Goal: Information Seeking & Learning: Check status

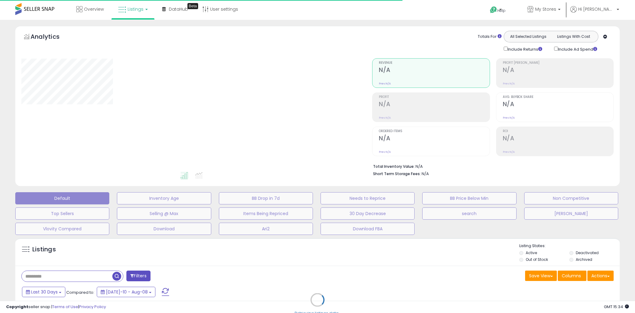
type input "*******"
select select "**"
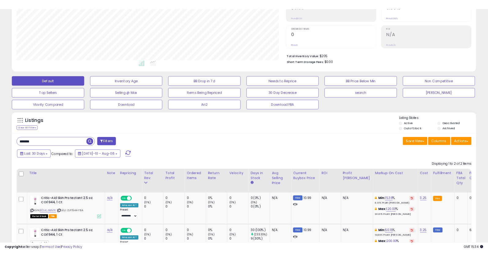
scroll to position [170, 0]
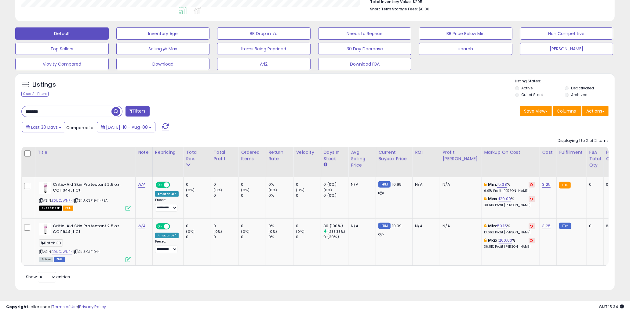
click at [80, 106] on input "*******" at bounding box center [67, 111] width 90 height 11
click at [80, 106] on input "*******" at bounding box center [96, 111] width 148 height 11
click at [187, 90] on div "Listings Clear All Filters Listing States:" at bounding box center [315, 89] width 600 height 21
click at [302, 121] on div "Last 30 Days Compared to: [DATE]-10 - Aug-08" at bounding box center [240, 128] width 441 height 14
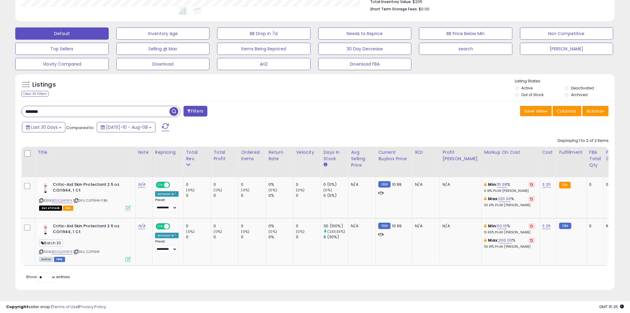
click at [137, 108] on input "*******" at bounding box center [96, 111] width 148 height 11
click at [138, 106] on input "*******" at bounding box center [96, 111] width 148 height 11
click at [251, 121] on div "Last 30 Days Compared to: [DATE]-10 - Aug-08" at bounding box center [240, 128] width 441 height 14
click at [81, 106] on input "*******" at bounding box center [96, 111] width 148 height 11
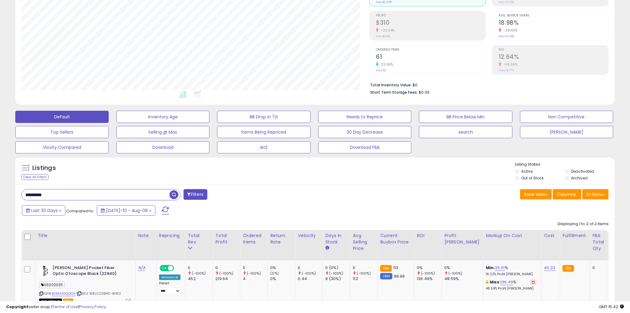
click at [315, 205] on div "Last 30 Days Compared to: [DATE]-10 - Aug-08" at bounding box center [240, 212] width 441 height 14
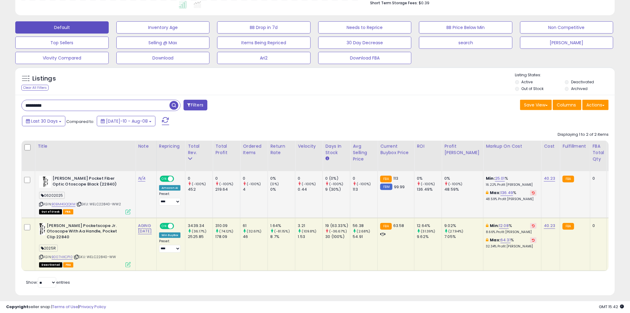
scroll to position [181, 0]
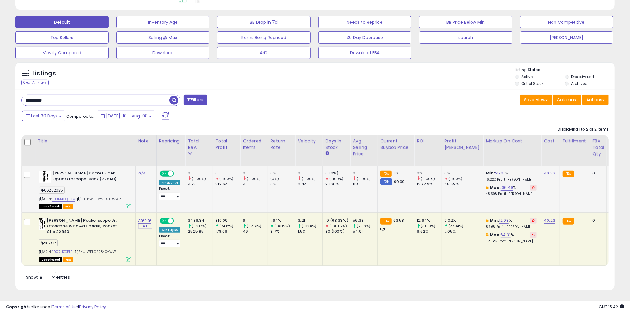
click at [295, 193] on td "0% (0%) 0%" at bounding box center [281, 189] width 27 height 47
drag, startPoint x: 317, startPoint y: 184, endPoint x: 363, endPoint y: 183, distance: 45.8
click at [363, 183] on div "113" at bounding box center [365, 184] width 25 height 5
drag, startPoint x: 257, startPoint y: 191, endPoint x: 273, endPoint y: 191, distance: 16.2
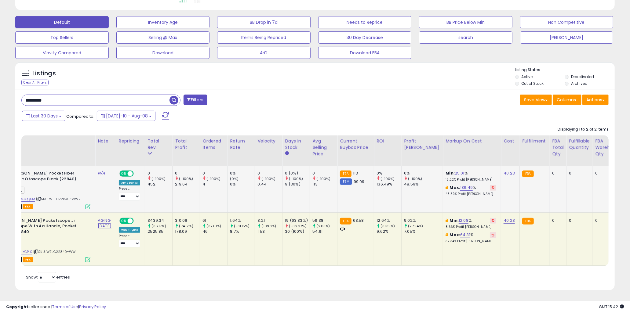
scroll to position [0, 0]
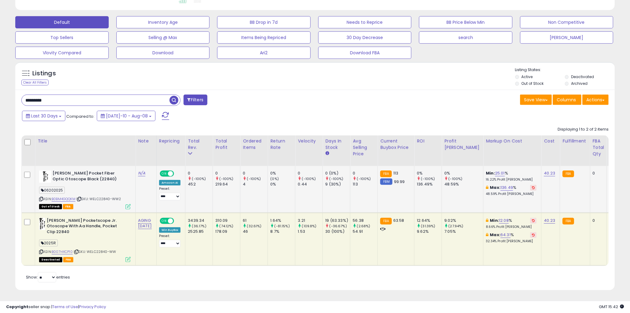
click at [256, 197] on td "0 (-100%) 4" at bounding box center [253, 189] width 27 height 47
click at [68, 250] on link "B007HXCP10" at bounding box center [62, 252] width 21 height 5
click at [150, 236] on td "AGING [DATE]" at bounding box center [146, 239] width 21 height 53
click at [268, 196] on td "0 (-100%) 4" at bounding box center [253, 189] width 27 height 47
click at [414, 233] on td "FBA 63.58" at bounding box center [396, 239] width 37 height 53
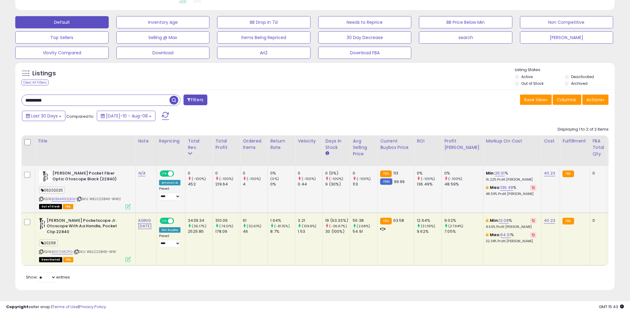
drag, startPoint x: 379, startPoint y: 185, endPoint x: 382, endPoint y: 185, distance: 3.5
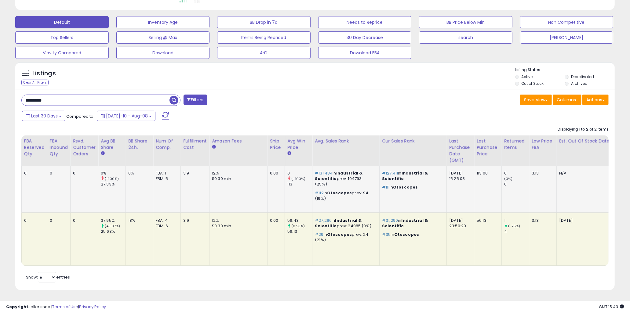
scroll to position [0, 637]
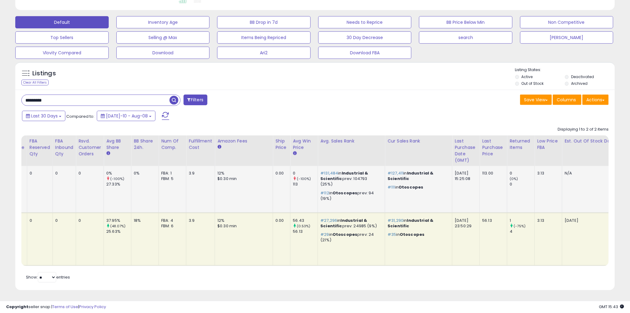
drag, startPoint x: 516, startPoint y: 185, endPoint x: 511, endPoint y: 185, distance: 4.9
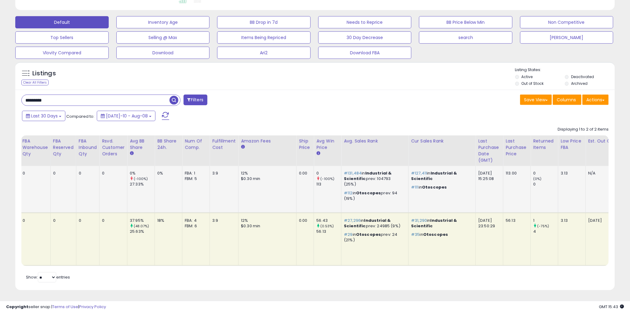
scroll to position [0, 0]
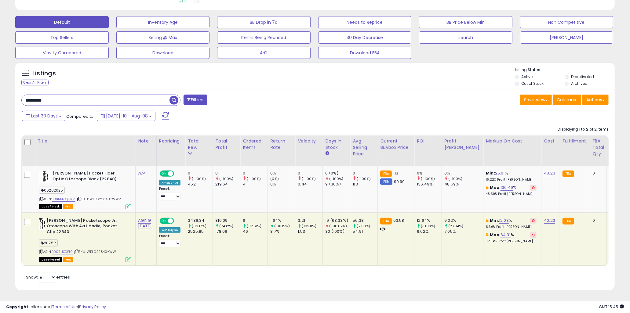
drag, startPoint x: 60, startPoint y: 96, endPoint x: 34, endPoint y: 94, distance: 26.6
click at [34, 95] on input "*********" at bounding box center [96, 100] width 148 height 11
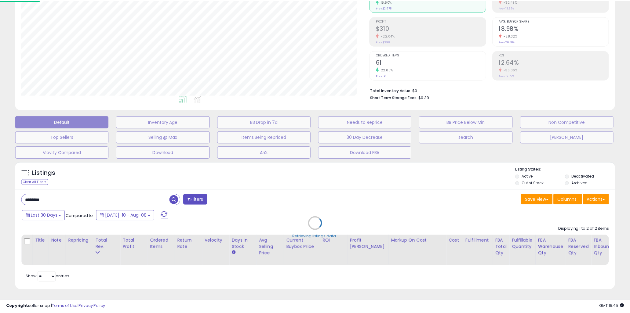
scroll to position [125, 351]
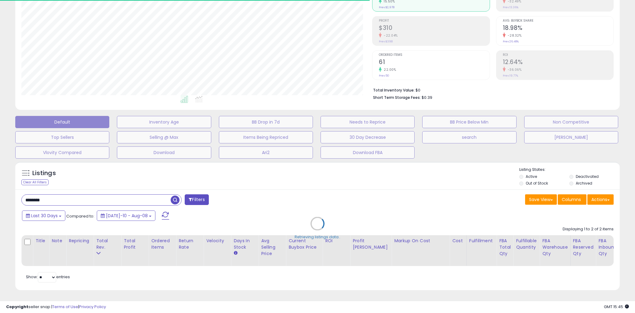
click at [154, 178] on div "Retrieving listings data.." at bounding box center [318, 228] width 614 height 139
click at [31, 196] on div "Retrieving listings data.." at bounding box center [318, 228] width 614 height 139
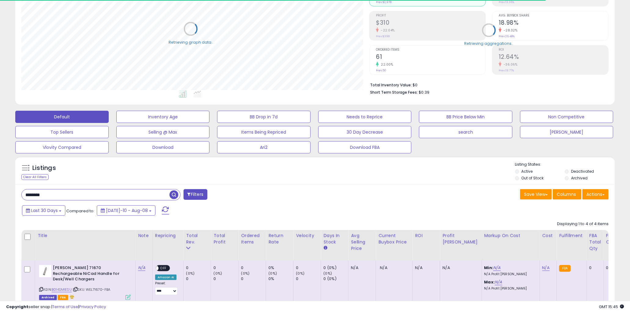
scroll to position [305398, 305175]
drag, startPoint x: 33, startPoint y: 196, endPoint x: 19, endPoint y: 196, distance: 14.1
click at [19, 196] on div "******** Filters" at bounding box center [166, 195] width 298 height 12
click at [26, 196] on input "********" at bounding box center [96, 195] width 148 height 11
click at [34, 196] on input "********" at bounding box center [96, 195] width 148 height 11
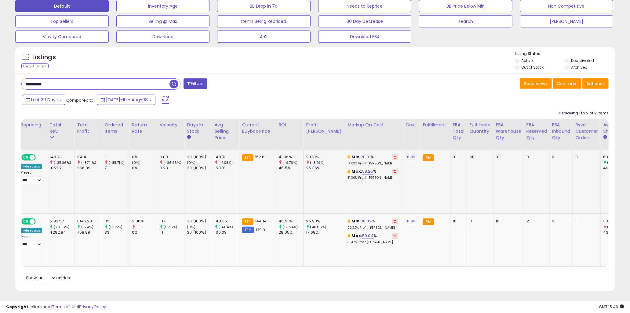
scroll to position [0, 162]
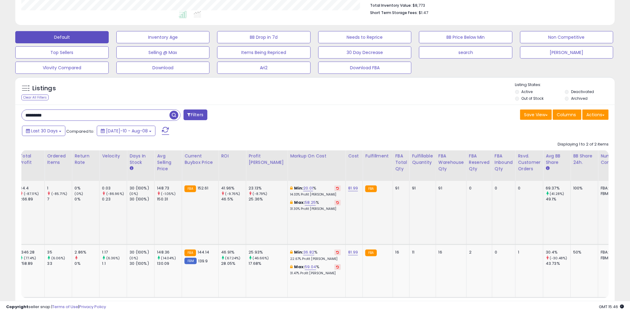
drag, startPoint x: 389, startPoint y: 186, endPoint x: 395, endPoint y: 186, distance: 5.5
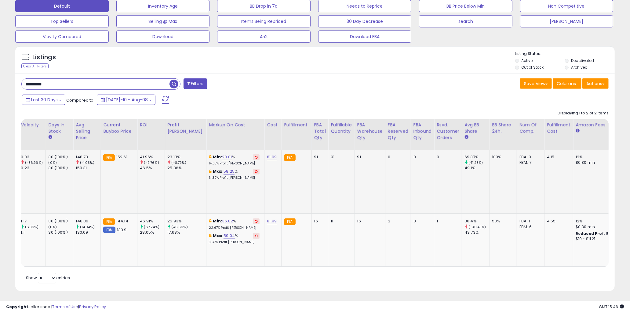
scroll to position [0, 195]
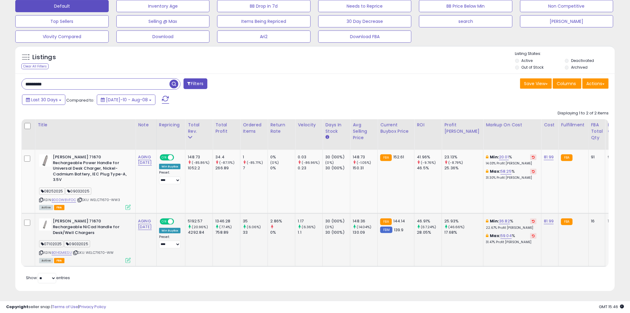
click at [221, 241] on td "1346.28 (77.4%) 758.89" at bounding box center [226, 240] width 27 height 53
drag, startPoint x: 224, startPoint y: 216, endPoint x: 260, endPoint y: 238, distance: 42.6
click at [260, 238] on td "35 (6.06%) 33" at bounding box center [253, 240] width 27 height 53
drag, startPoint x: 256, startPoint y: 236, endPoint x: 300, endPoint y: 236, distance: 43.7
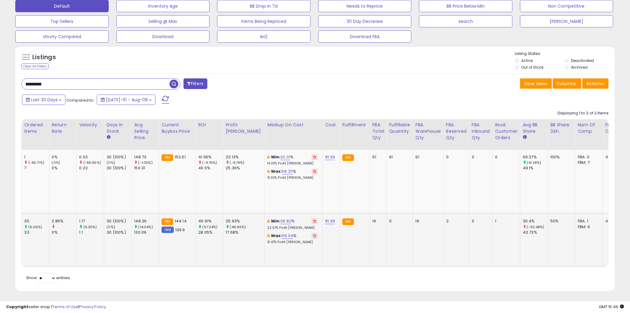
drag, startPoint x: 335, startPoint y: 242, endPoint x: 273, endPoint y: 244, distance: 62.7
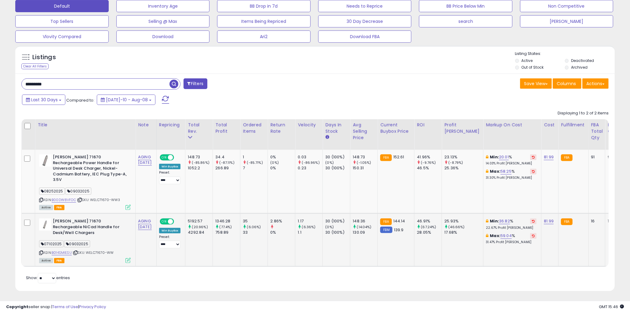
click at [143, 239] on td "AGING [DATE]" at bounding box center [146, 240] width 21 height 53
click at [374, 240] on td "148.36 (14.04%) 130.09" at bounding box center [363, 240] width 27 height 53
click at [311, 236] on td "1.17 (6.36%) 1.1" at bounding box center [308, 240] width 27 height 53
drag, startPoint x: 307, startPoint y: 215, endPoint x: 318, endPoint y: 235, distance: 23.4
click at [318, 235] on td "1.17 (6.36%) 1.1" at bounding box center [308, 240] width 27 height 53
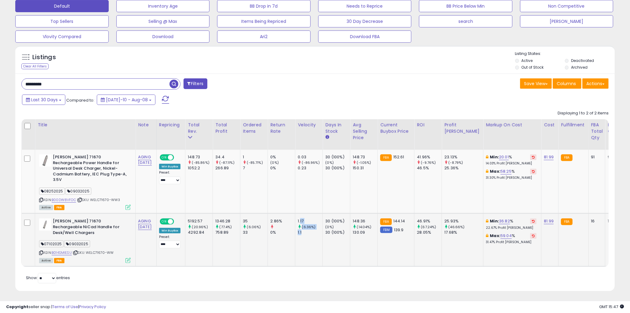
click at [318, 235] on td "1.17 (6.36%) 1.1" at bounding box center [308, 240] width 27 height 53
click at [335, 230] on div "30 (100%)" at bounding box center [337, 232] width 25 height 5
click at [338, 230] on div "30 (100%)" at bounding box center [337, 232] width 25 height 5
drag, startPoint x: 341, startPoint y: 228, endPoint x: 291, endPoint y: 220, distance: 51.0
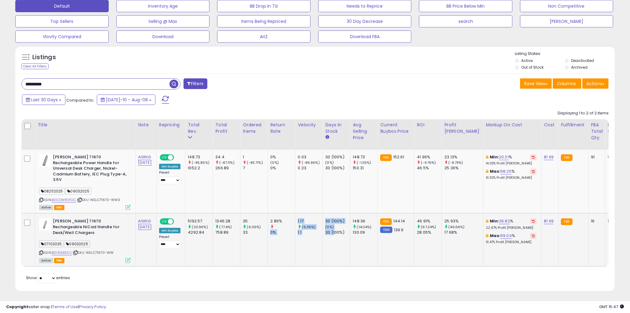
click at [291, 225] on div at bounding box center [282, 227] width 25 height 5
drag, startPoint x: 287, startPoint y: 219, endPoint x: 358, endPoint y: 233, distance: 72.7
click at [358, 233] on td "148.36 (14.04%) 130.09" at bounding box center [363, 240] width 27 height 53
drag, startPoint x: 349, startPoint y: 225, endPoint x: 284, endPoint y: 215, distance: 65.8
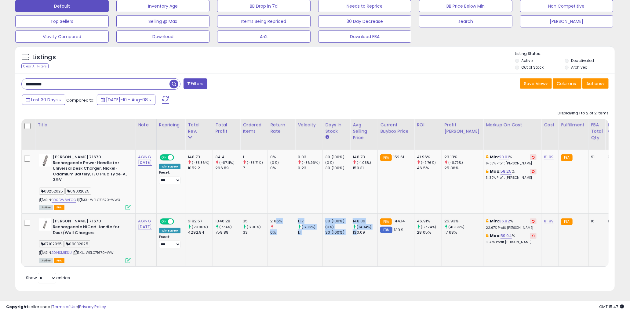
click at [284, 219] on div "2.86%" at bounding box center [282, 221] width 25 height 5
drag, startPoint x: 282, startPoint y: 215, endPoint x: 377, endPoint y: 224, distance: 95.1
click at [377, 225] on div "(14.04%)" at bounding box center [365, 227] width 25 height 5
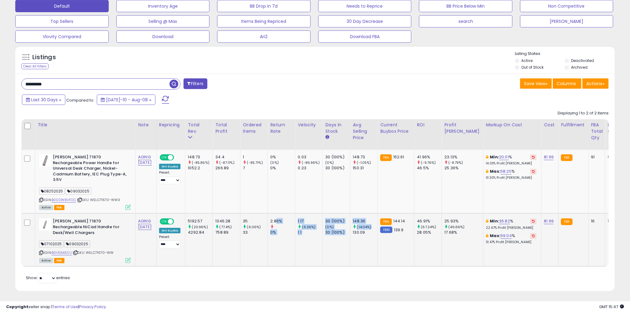
drag, startPoint x: 374, startPoint y: 230, endPoint x: 273, endPoint y: 212, distance: 103.3
click at [268, 214] on td "35 (6.06%) 33" at bounding box center [253, 240] width 27 height 53
drag, startPoint x: 253, startPoint y: 215, endPoint x: 361, endPoint y: 234, distance: 109.5
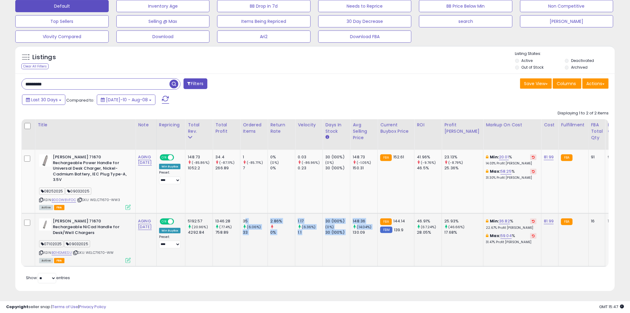
click at [361, 234] on td "148.36 (14.04%) 130.09" at bounding box center [363, 240] width 27 height 53
drag, startPoint x: 365, startPoint y: 229, endPoint x: 227, endPoint y: 210, distance: 139.5
click at [226, 214] on td "1346.28 (77.4%) 758.89" at bounding box center [226, 240] width 27 height 53
drag, startPoint x: 234, startPoint y: 216, endPoint x: 379, endPoint y: 229, distance: 145.4
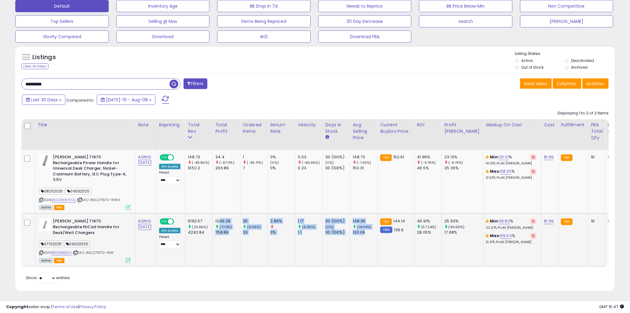
click at [378, 230] on div "130.09" at bounding box center [365, 232] width 25 height 5
drag, startPoint x: 377, startPoint y: 230, endPoint x: 225, endPoint y: 215, distance: 151.9
click at [225, 219] on div "1346.28" at bounding box center [227, 221] width 25 height 5
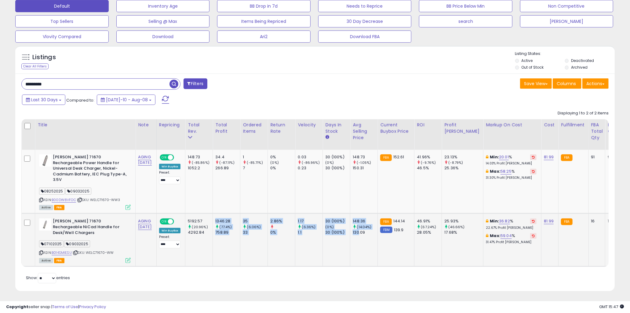
drag, startPoint x: 222, startPoint y: 216, endPoint x: 367, endPoint y: 230, distance: 145.5
click at [367, 230] on div "130.09" at bounding box center [365, 232] width 25 height 5
click at [251, 186] on td "1 (-85.71%) 7" at bounding box center [253, 182] width 27 height 64
drag, startPoint x: 318, startPoint y: 231, endPoint x: 346, endPoint y: 232, distance: 28.1
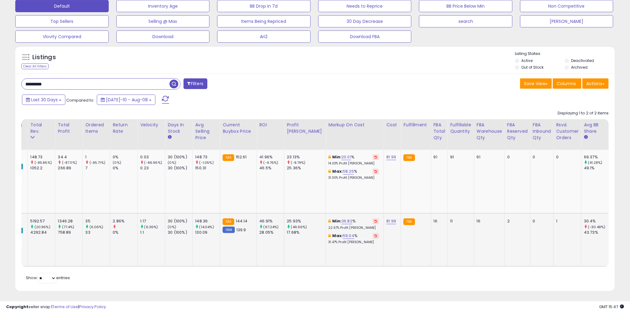
scroll to position [0, 153]
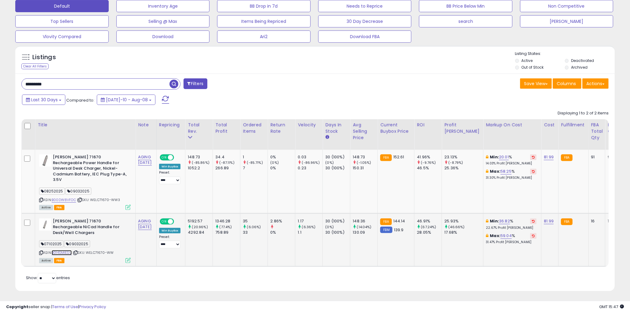
click at [60, 251] on link "B014SMIESU" at bounding box center [62, 253] width 20 height 5
click at [40, 251] on icon at bounding box center [41, 252] width 4 height 3
click at [83, 86] on input "*********" at bounding box center [96, 84] width 148 height 11
paste input "*"
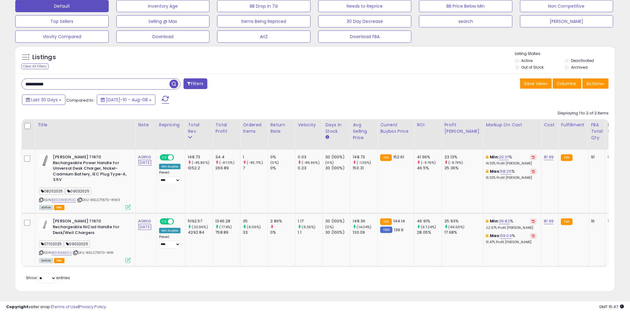
click at [173, 81] on span "button" at bounding box center [174, 84] width 9 height 9
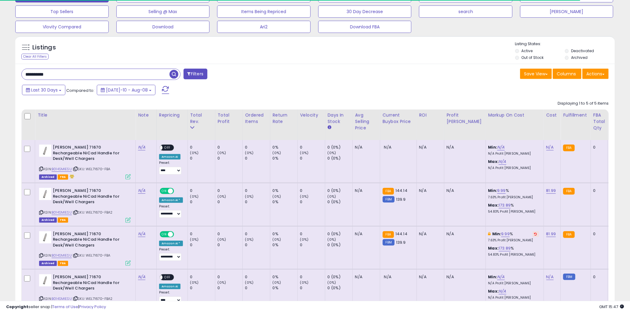
scroll to position [285, 0]
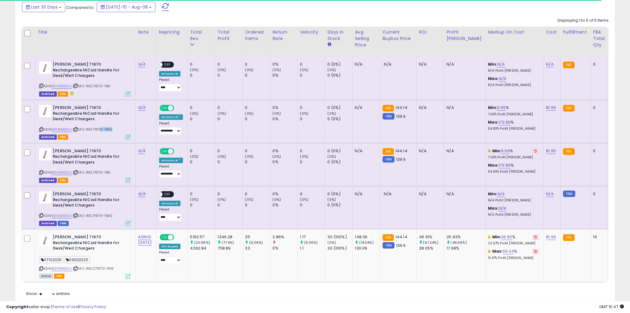
drag, startPoint x: 100, startPoint y: 126, endPoint x: 111, endPoint y: 132, distance: 12.9
click at [111, 132] on div "ASIN: B014SMIESU | SKU: WEL71670-FBA2 Archived FBA" at bounding box center [85, 122] width 92 height 34
click at [115, 130] on div "ASIN: B014SMIESU | SKU: WEL71670-FBA2 Archived FBA" at bounding box center [85, 122] width 92 height 34
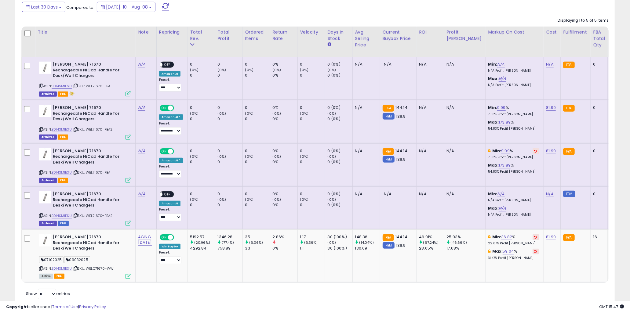
drag, startPoint x: 119, startPoint y: 174, endPoint x: 90, endPoint y: 170, distance: 29.3
click at [90, 170] on div "ASIN: B014SMIESU | SKU: WEL71670-FBA Archived FBA" at bounding box center [85, 165] width 92 height 34
click at [90, 170] on span "| SKU: WEL71670-FBA" at bounding box center [92, 172] width 38 height 5
drag, startPoint x: 91, startPoint y: 173, endPoint x: 113, endPoint y: 172, distance: 22.3
click at [113, 172] on div "ASIN: B014SMIESU | SKU: WEL71670-FBA Archived FBA" at bounding box center [85, 165] width 92 height 34
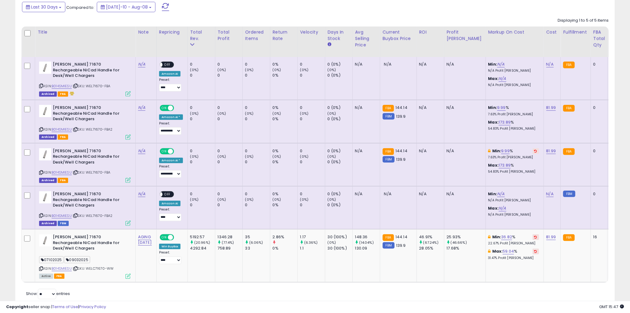
click at [113, 172] on div "ASIN: B014SMIESU | SKU: WEL71670-FBA Archived FBA" at bounding box center [85, 165] width 92 height 34
click at [146, 172] on td "N/A" at bounding box center [146, 164] width 21 height 43
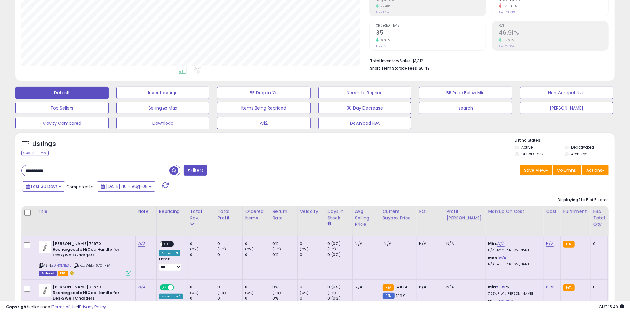
scroll to position [103, 0]
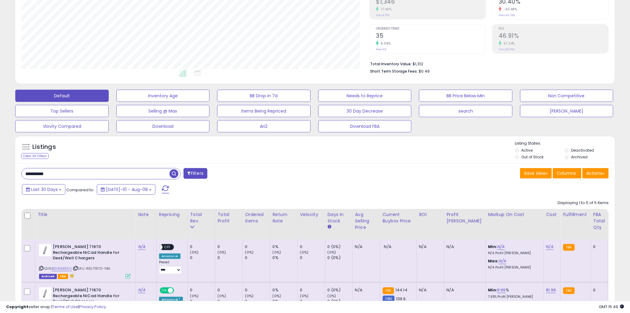
drag, startPoint x: 57, startPoint y: 176, endPoint x: 20, endPoint y: 174, distance: 37.0
click at [20, 174] on div "**********" at bounding box center [166, 174] width 298 height 12
type input "*********"
click at [175, 173] on span "button" at bounding box center [174, 174] width 9 height 9
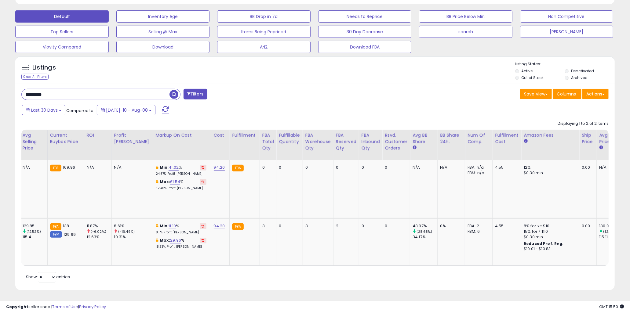
scroll to position [0, 338]
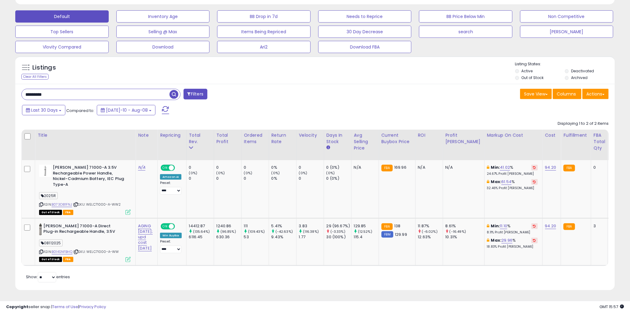
click at [19, 196] on div "********* Filters Save View Save As New View Update Current View" at bounding box center [315, 187] width 600 height 206
click at [234, 186] on td "0 (0%) 0" at bounding box center [227, 189] width 27 height 58
drag, startPoint x: 254, startPoint y: 229, endPoint x: 273, endPoint y: 226, distance: 19.2
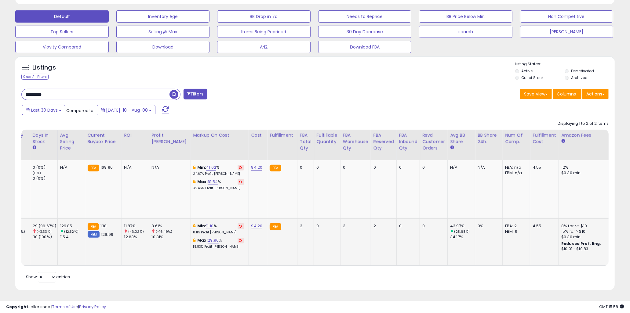
scroll to position [0, 0]
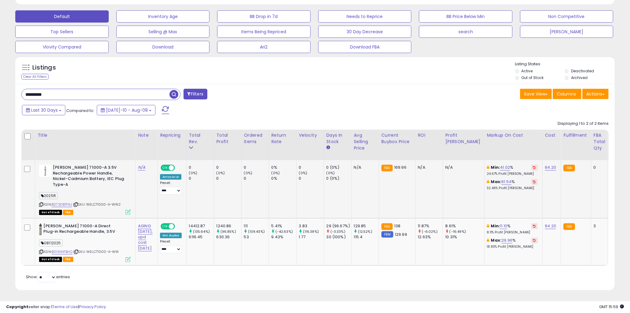
click at [214, 195] on td "0 (0%) 0" at bounding box center [199, 189] width 27 height 58
drag, startPoint x: 80, startPoint y: 168, endPoint x: 119, endPoint y: 185, distance: 42.7
click at [119, 185] on div "[PERSON_NAME] 71000-A 3.5V Rechargeable Power Handle, Nickel-Cadmium Battery, I…" at bounding box center [84, 189] width 93 height 49
click at [119, 185] on div "ASIN: B073D81FNJ | SKU: WELC71000-A-WW2 Out of Stock FBA" at bounding box center [85, 189] width 92 height 49
click at [49, 107] on span "Last 30 Days" at bounding box center [44, 110] width 27 height 6
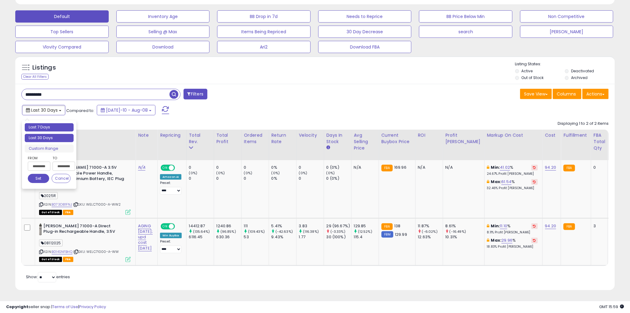
type input "**********"
click at [52, 123] on li "Last 7 Days" at bounding box center [49, 127] width 49 height 8
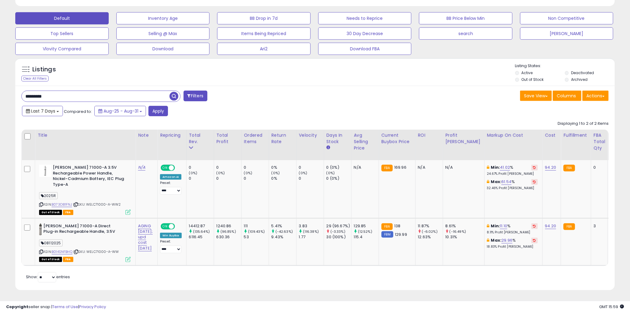
drag, startPoint x: 53, startPoint y: 108, endPoint x: 52, endPoint y: 117, distance: 9.5
click at [53, 108] on span "Last 7 Days" at bounding box center [43, 111] width 24 height 6
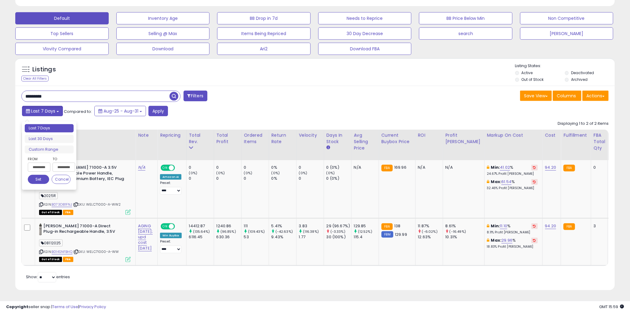
click at [34, 108] on span "Last 7 Days" at bounding box center [43, 111] width 24 height 6
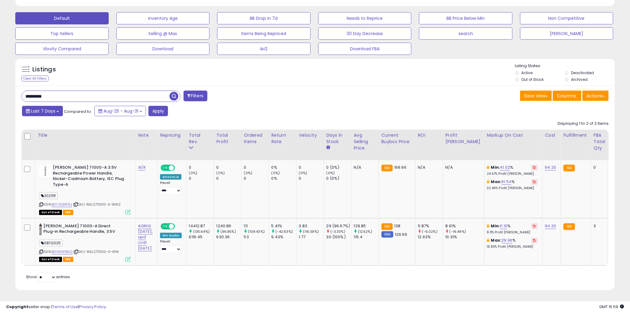
click at [34, 108] on span "Last 7 Days" at bounding box center [43, 111] width 24 height 6
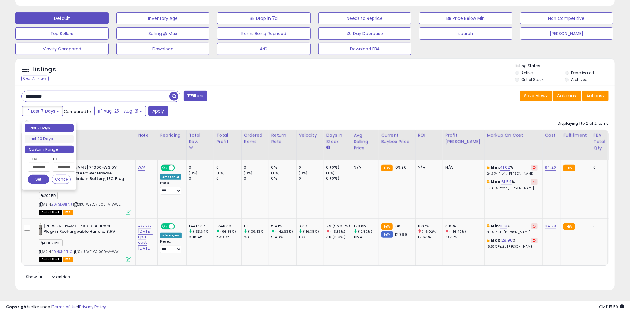
click at [44, 146] on li "Custom Range" at bounding box center [49, 150] width 49 height 8
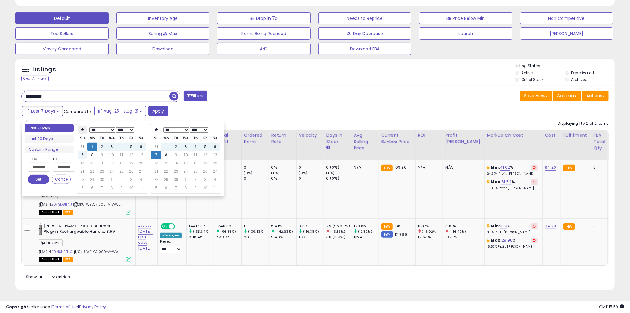
click at [83, 128] on icon at bounding box center [82, 130] width 3 height 4
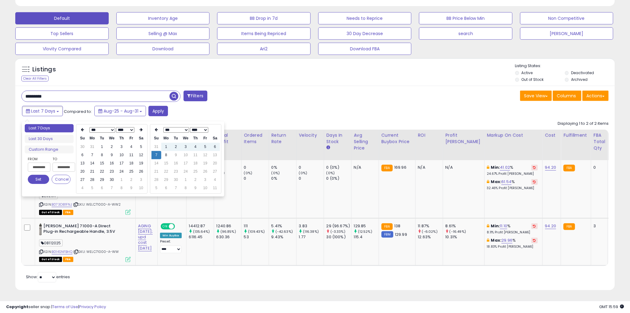
click at [83, 128] on icon at bounding box center [82, 130] width 3 height 4
click at [112, 143] on td "1" at bounding box center [112, 147] width 10 height 8
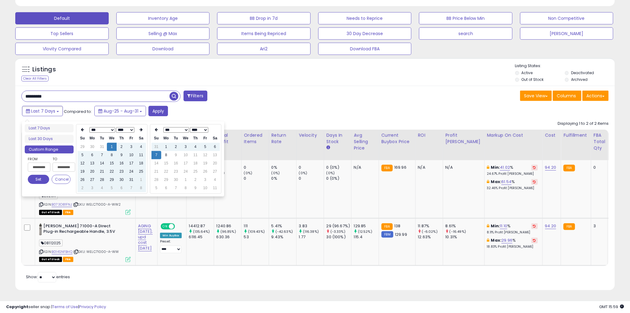
type input "**********"
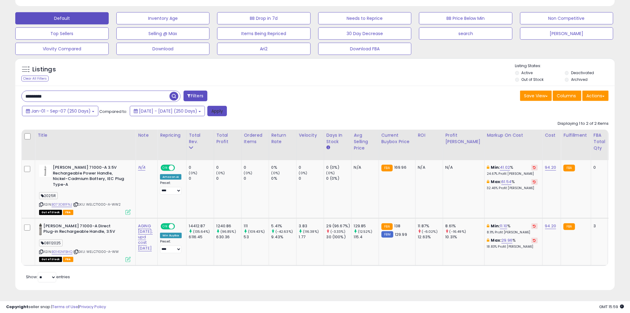
click at [159, 106] on div "Jan-01 - Sep-07 (250 Days) Compared to: [DATE] - [DATE] (250 Days) Apply" at bounding box center [240, 112] width 441 height 12
click at [287, 94] on div "********* Filters" at bounding box center [166, 97] width 298 height 12
drag, startPoint x: 243, startPoint y: 236, endPoint x: 250, endPoint y: 236, distance: 6.4
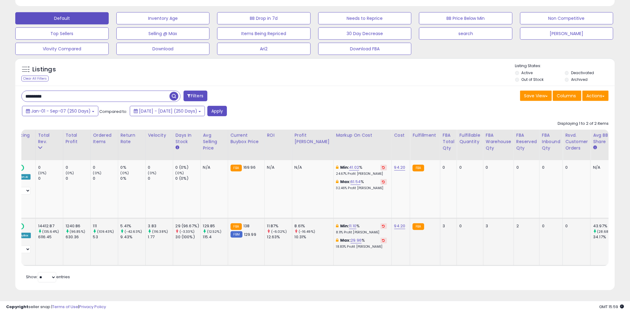
scroll to position [0, 0]
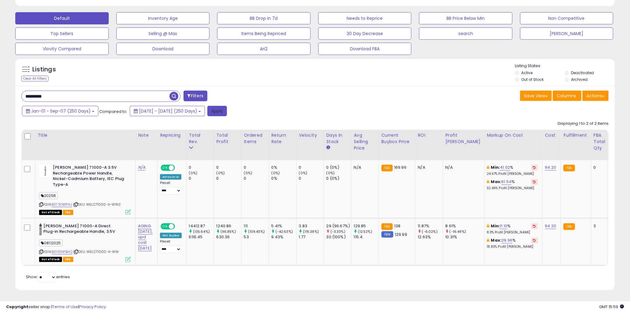
click at [227, 106] on button "Apply" at bounding box center [217, 111] width 20 height 10
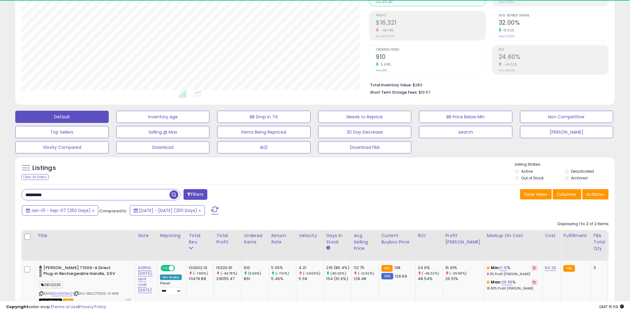
scroll to position [125, 348]
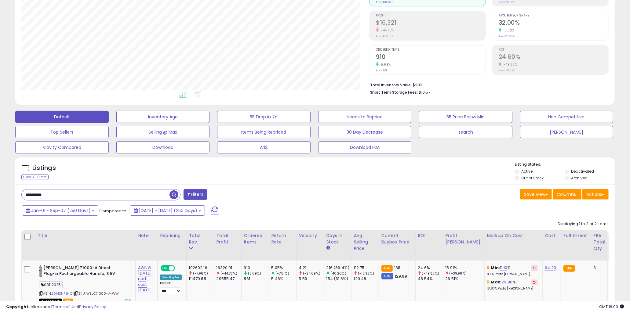
click at [266, 192] on div "********* Filters" at bounding box center [166, 195] width 298 height 12
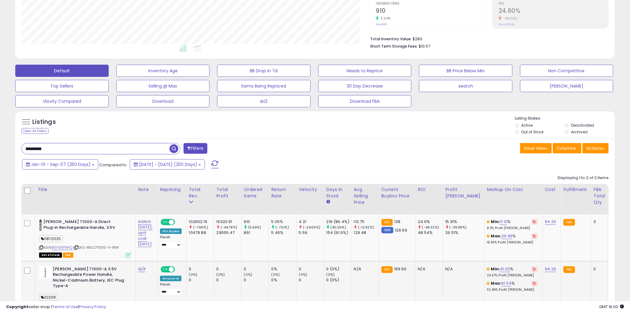
scroll to position [187, 0]
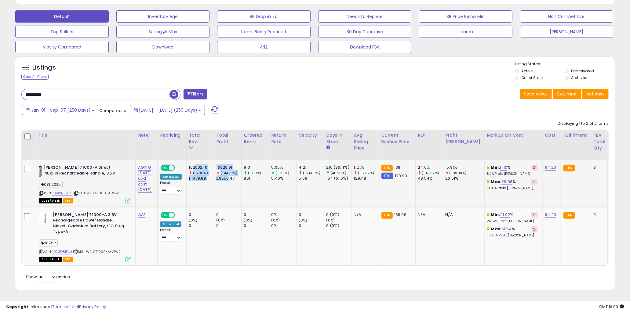
drag, startPoint x: 210, startPoint y: 166, endPoint x: 239, endPoint y: 178, distance: 31.2
click at [240, 178] on td "16320.91 (-44.78%) 29555.47" at bounding box center [227, 183] width 27 height 47
click at [64, 191] on link "B014SNFBHQ" at bounding box center [62, 193] width 21 height 5
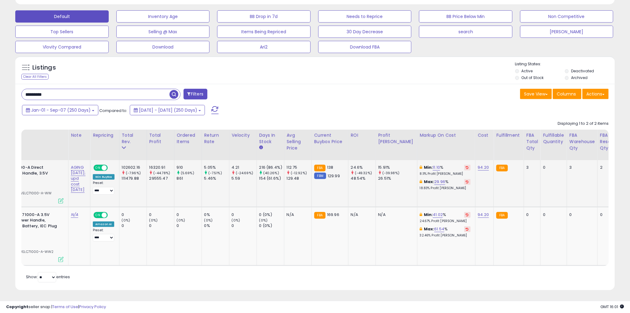
scroll to position [0, 78]
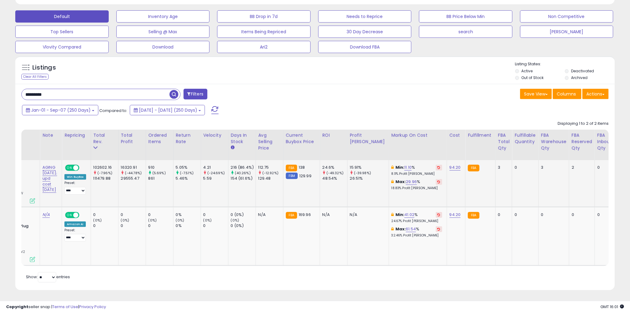
click at [439, 190] on td "Min: 11.10 % 8.11% Profit [PERSON_NAME]: 29.96 % 18.83% Profit [PERSON_NAME]" at bounding box center [418, 183] width 58 height 47
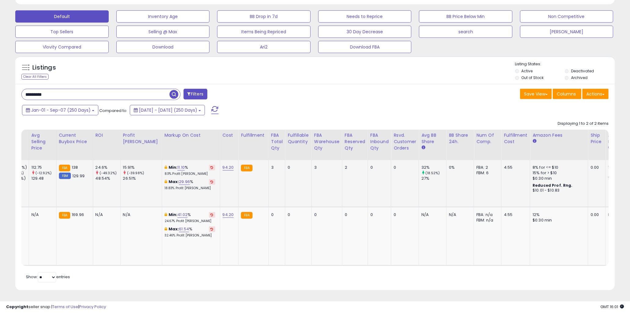
click at [507, 186] on td "4.55" at bounding box center [516, 183] width 29 height 47
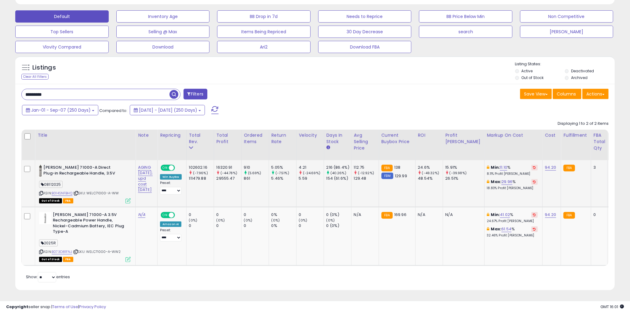
click at [153, 189] on td "AGING [DATE]; upd cost [DATE]" at bounding box center [147, 183] width 22 height 47
click at [154, 188] on td "AGING [DATE]; upd cost [DATE]" at bounding box center [147, 183] width 22 height 47
click at [10, 61] on div "**********" at bounding box center [315, 71] width 624 height 454
drag, startPoint x: 37, startPoint y: 60, endPoint x: 69, endPoint y: 62, distance: 32.4
click at [69, 64] on div "Listings" at bounding box center [62, 69] width 90 height 10
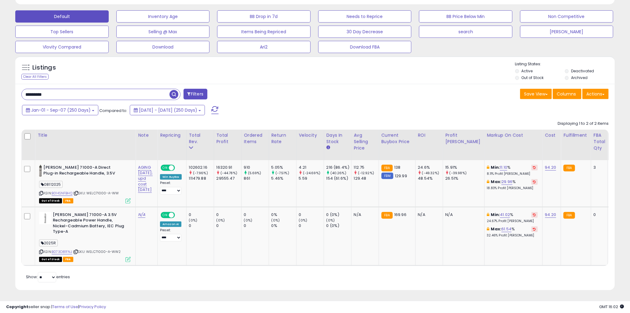
click at [69, 64] on div "Listings" at bounding box center [62, 69] width 90 height 10
drag, startPoint x: 63, startPoint y: 63, endPoint x: 27, endPoint y: 60, distance: 36.8
click at [27, 64] on div "Listings" at bounding box center [62, 69] width 90 height 10
click at [11, 60] on div "Listings Clear All Filters" at bounding box center [315, 175] width 609 height 245
click at [11, 98] on div "Listings Clear All Filters" at bounding box center [315, 175] width 609 height 245
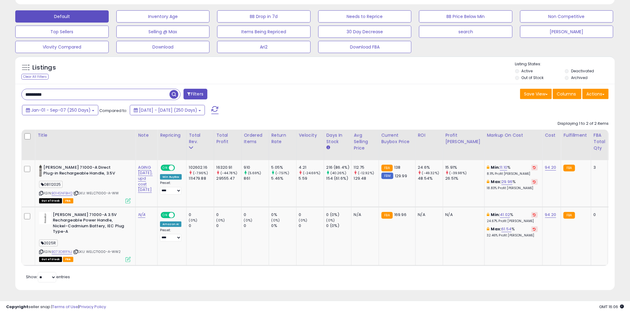
drag, startPoint x: 54, startPoint y: 90, endPoint x: 42, endPoint y: 90, distance: 12.5
click at [42, 90] on input "*********" at bounding box center [96, 94] width 148 height 11
type input "*********"
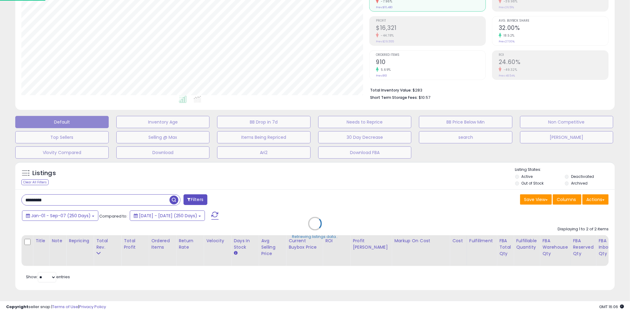
scroll to position [125, 351]
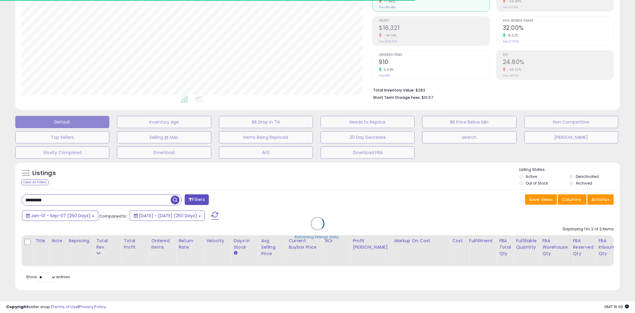
click at [238, 175] on div "Retrieving listings data.." at bounding box center [318, 228] width 614 height 139
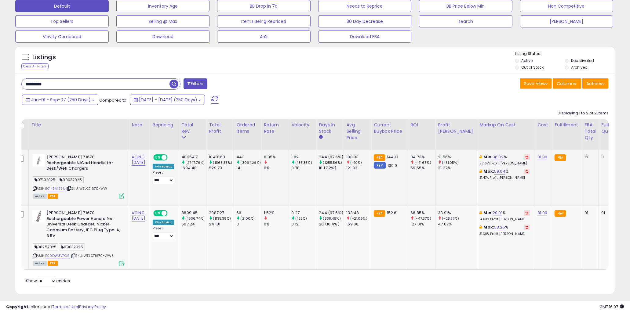
scroll to position [0, 0]
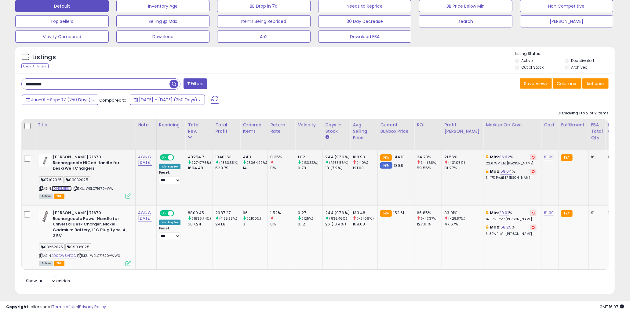
click at [63, 190] on link "B014SMIESU" at bounding box center [62, 188] width 20 height 5
drag, startPoint x: 208, startPoint y: 156, endPoint x: 200, endPoint y: 158, distance: 8.5
click at [200, 158] on div "48254.7" at bounding box center [200, 157] width 25 height 5
drag, startPoint x: 200, startPoint y: 157, endPoint x: 211, endPoint y: 156, distance: 11.3
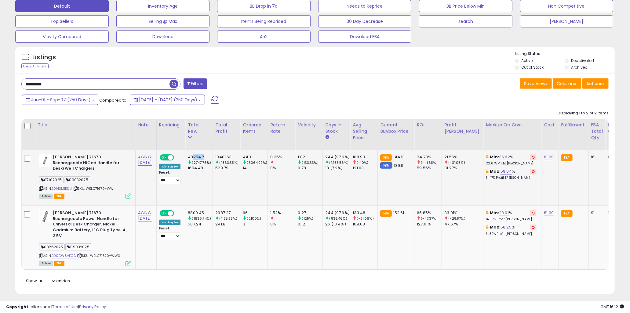
click at [211, 156] on div "48254.7" at bounding box center [200, 157] width 25 height 5
drag, startPoint x: 202, startPoint y: 209, endPoint x: 209, endPoint y: 209, distance: 6.4
click at [209, 211] on div "8809.45" at bounding box center [200, 213] width 25 height 5
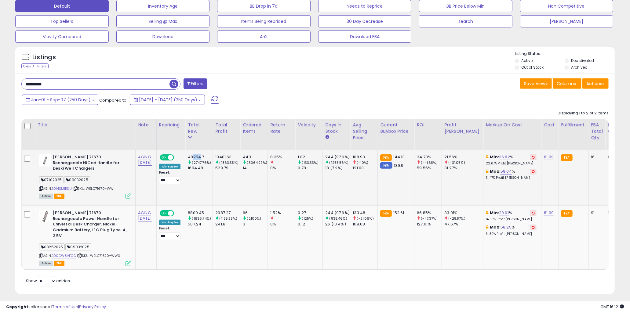
drag, startPoint x: 207, startPoint y: 157, endPoint x: 201, endPoint y: 157, distance: 5.5
click at [201, 157] on div "48254.7" at bounding box center [200, 157] width 25 height 5
click at [253, 180] on td "443 (3064.29%) 14" at bounding box center [253, 178] width 27 height 56
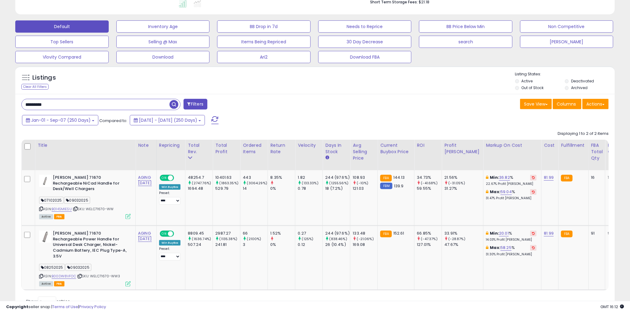
scroll to position [192, 0]
